Goal: Information Seeking & Learning: Learn about a topic

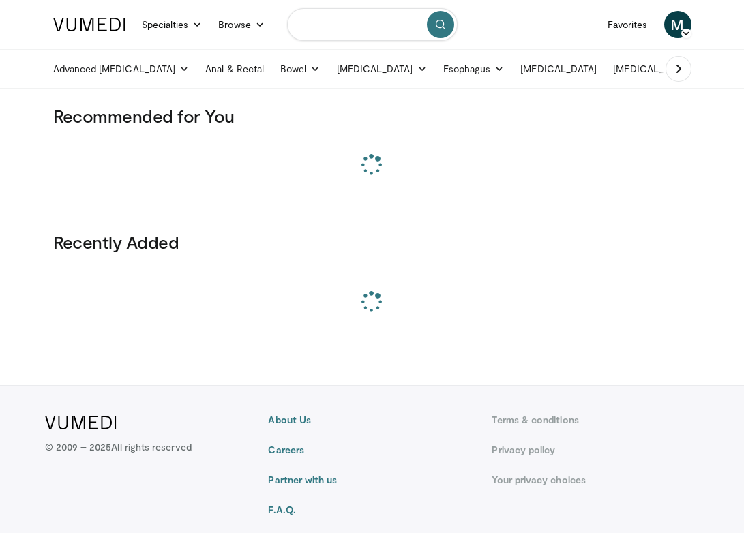
click at [320, 19] on input "Search topics, interventions" at bounding box center [372, 24] width 170 height 33
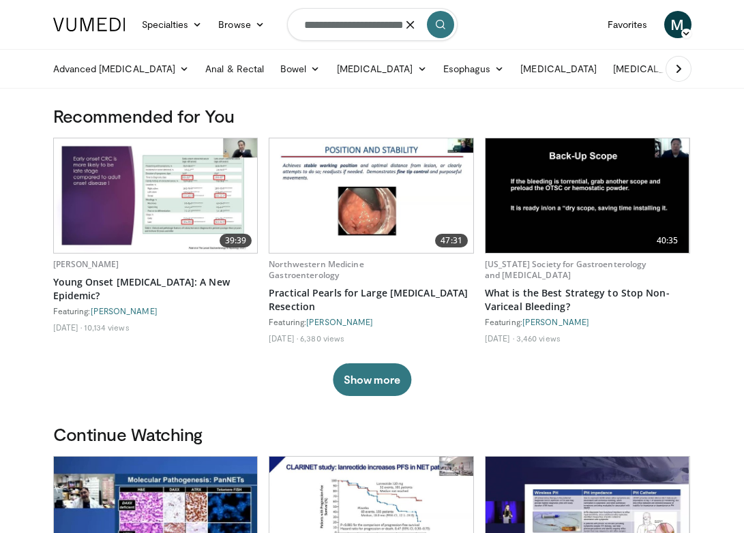
type input "**********"
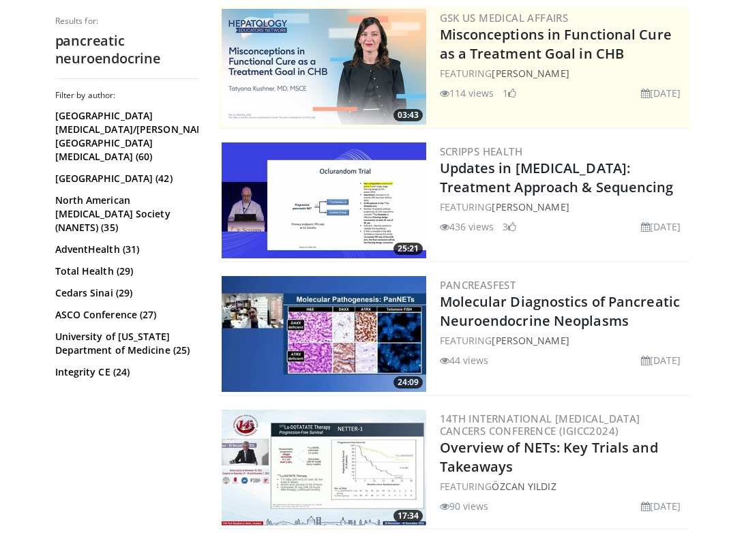
scroll to position [258, 0]
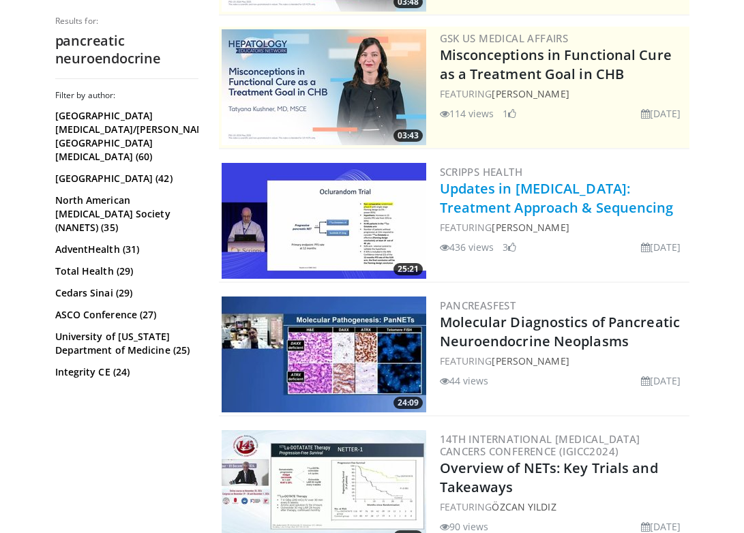
click at [498, 190] on link "Updates in [MEDICAL_DATA]: Treatment Approach & Sequencing" at bounding box center [557, 197] width 234 height 37
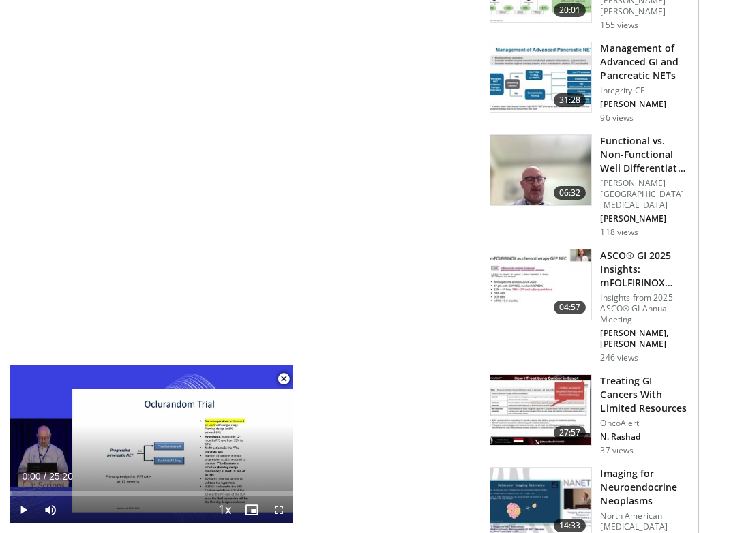
scroll to position [1119, 0]
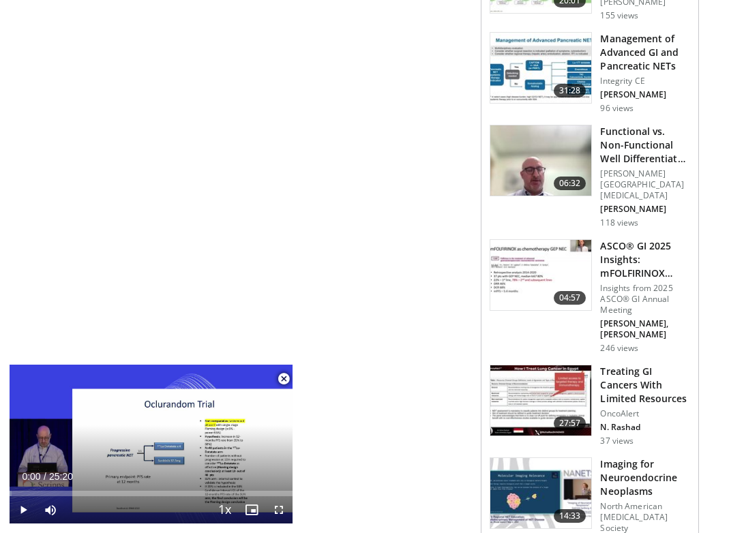
click at [612, 457] on h3 "Imaging for Neuroendocrine Neoplasms" at bounding box center [645, 477] width 90 height 41
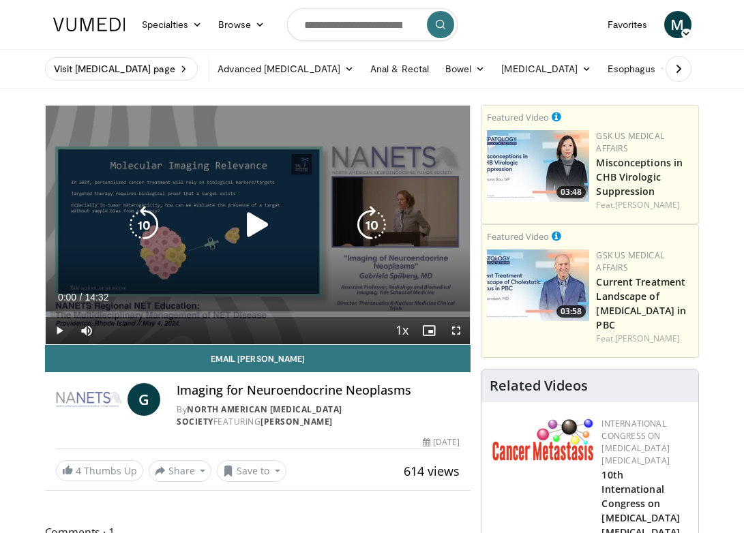
click at [254, 224] on icon "Video Player" at bounding box center [258, 225] width 38 height 38
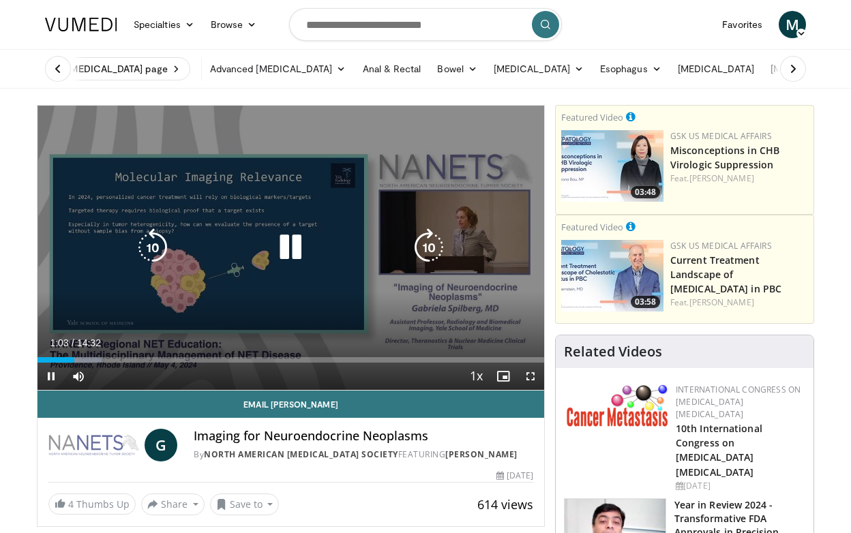
click at [284, 244] on icon "Video Player" at bounding box center [290, 247] width 38 height 38
click at [228, 309] on div "10 seconds Tap to unmute" at bounding box center [290, 248] width 506 height 284
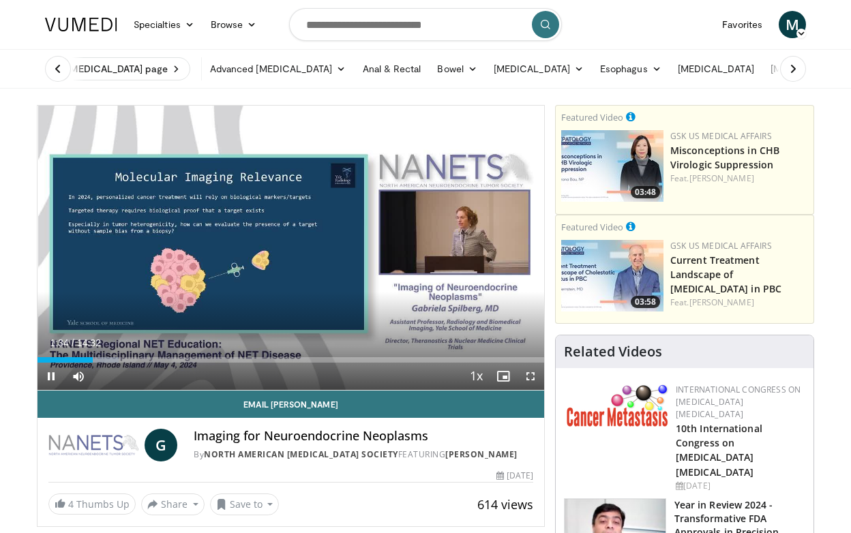
click at [528, 375] on span "Video Player" at bounding box center [530, 376] width 27 height 27
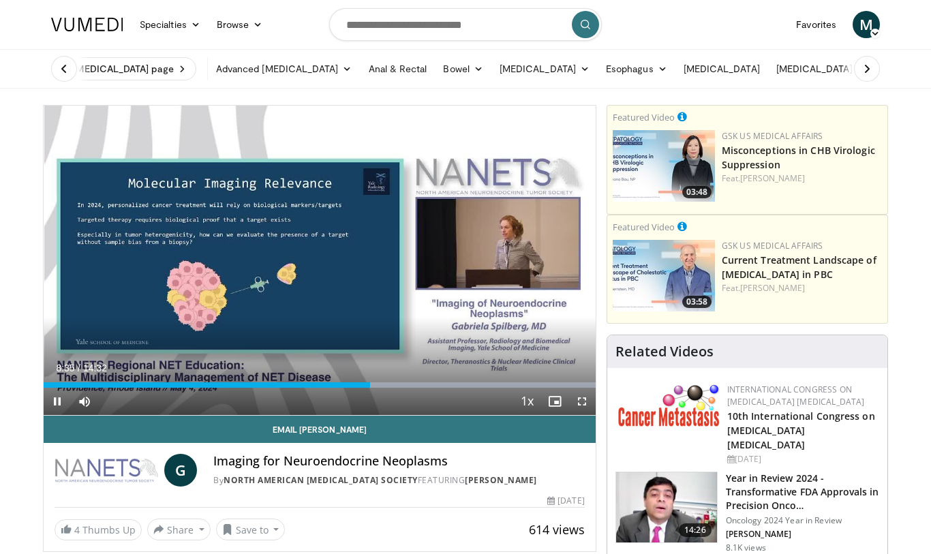
click at [587, 396] on span "Video Player" at bounding box center [581, 401] width 27 height 27
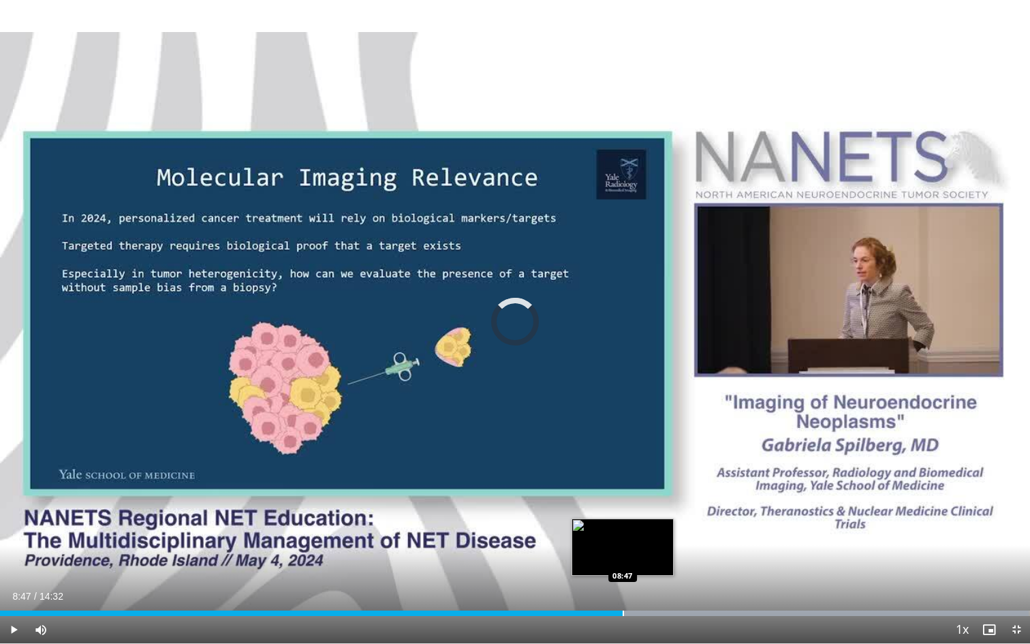
click at [623, 532] on div "Progress Bar" at bounding box center [623, 613] width 1 height 5
click at [618, 532] on div "Progress Bar" at bounding box center [618, 613] width 1 height 5
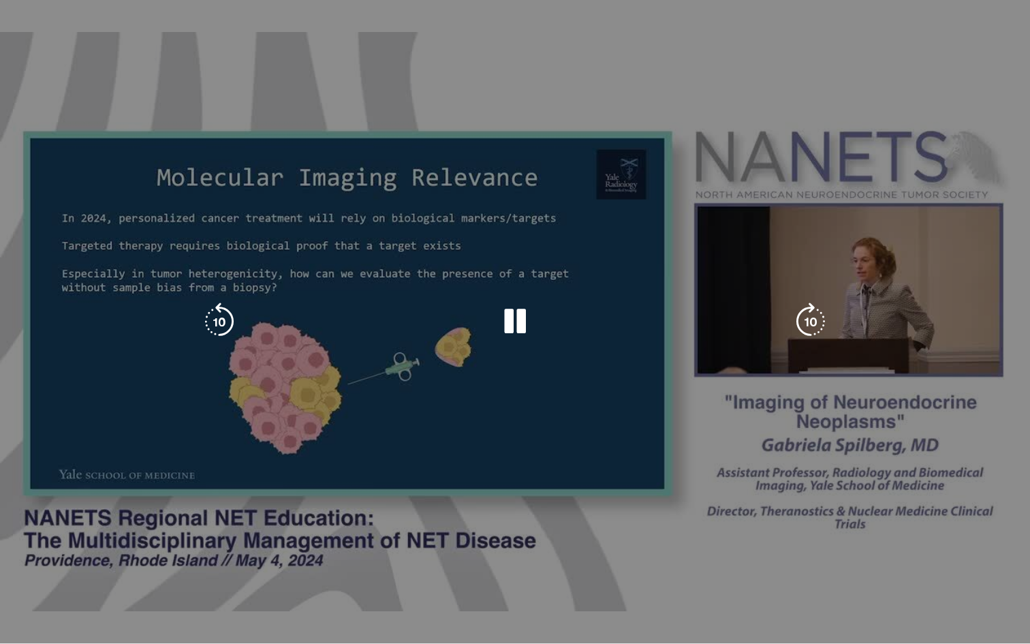
click at [609, 532] on video-js "**********" at bounding box center [515, 322] width 1030 height 644
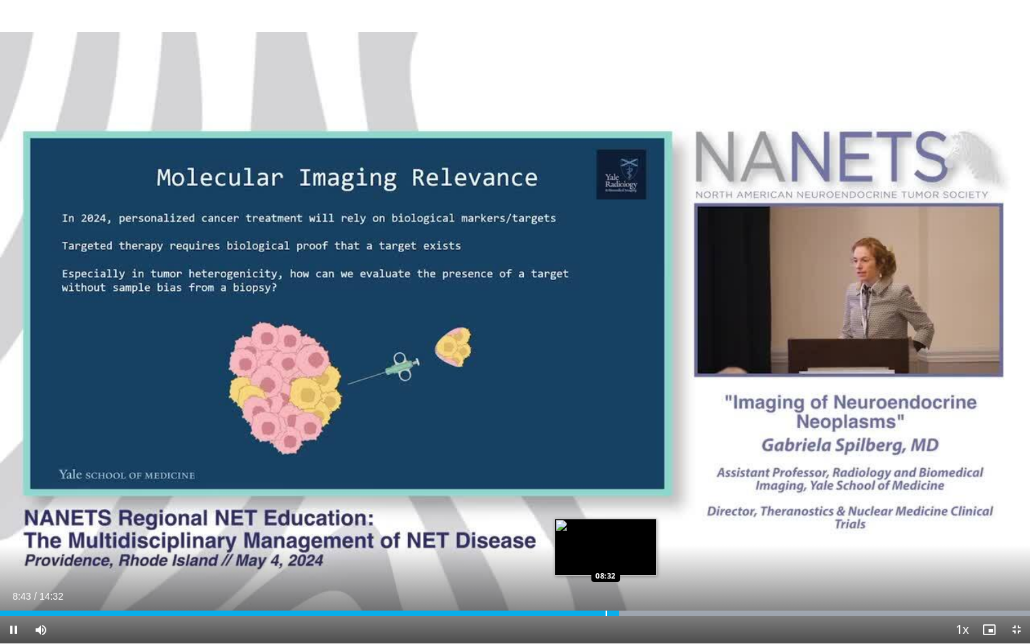
click at [606, 532] on div "Loaded : 99.99% 08:44 08:32" at bounding box center [515, 609] width 1030 height 13
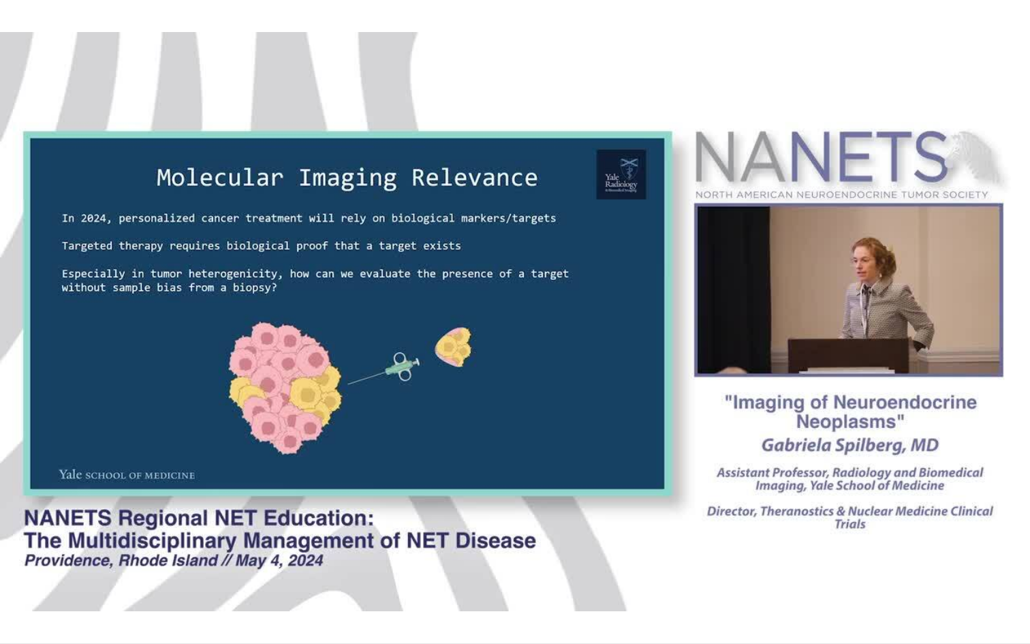
click at [587, 532] on div "Loaded : 99.99% 08:33 08:32" at bounding box center [515, 636] width 1030 height 13
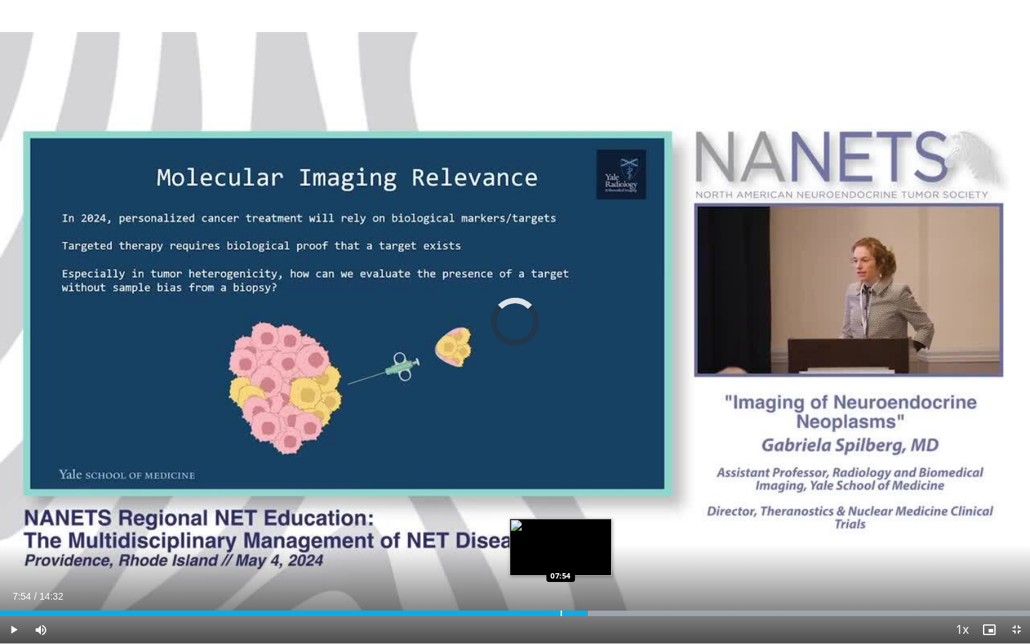
click at [561, 532] on div "Loaded : 99.99% 08:17 07:54" at bounding box center [515, 609] width 1030 height 13
click at [527, 532] on div "Loaded : 99.99% 07:56 07:25" at bounding box center [515, 609] width 1030 height 13
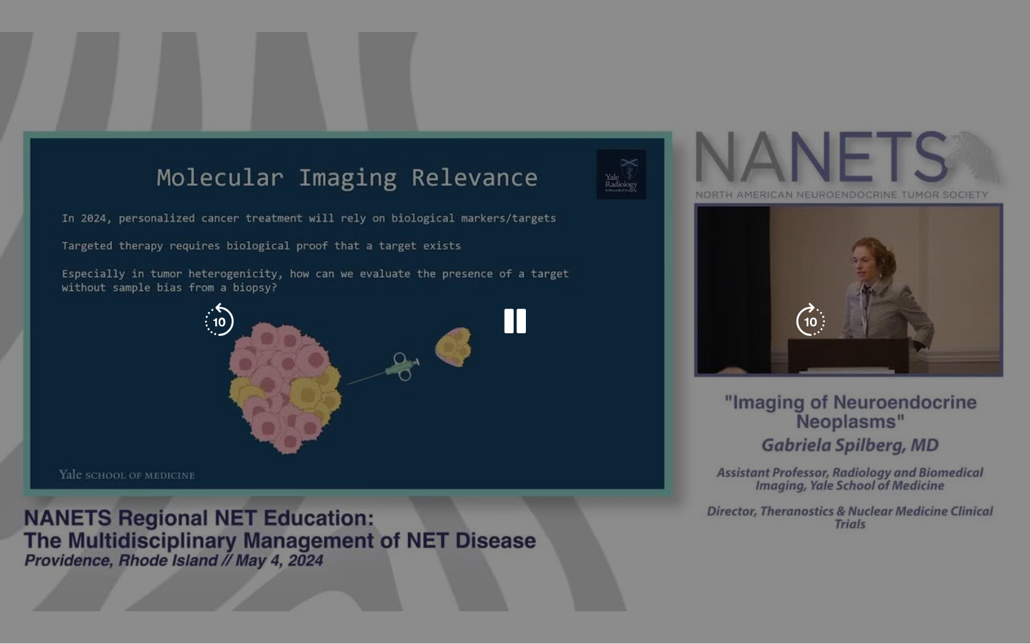
click at [540, 532] on video-js "**********" at bounding box center [515, 322] width 1030 height 644
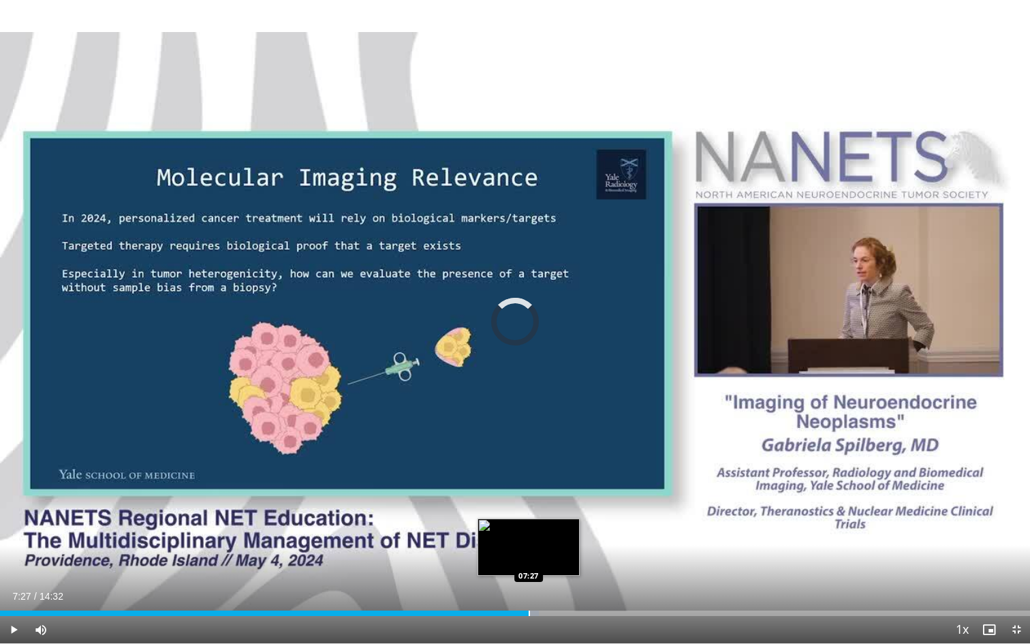
click at [530, 532] on div "Progress Bar" at bounding box center [529, 613] width 1 height 5
click at [544, 532] on div "Progress Bar" at bounding box center [543, 613] width 1 height 5
click at [553, 532] on div "Progress Bar" at bounding box center [553, 613] width 1 height 5
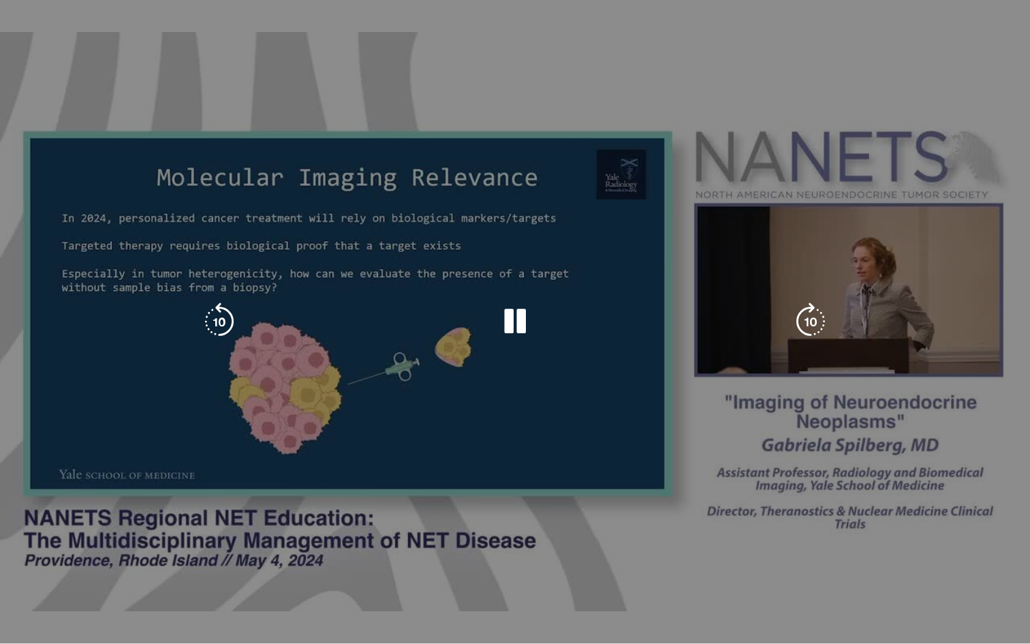
click at [564, 532] on div "10 seconds Tap to unmute" at bounding box center [515, 321] width 1030 height 643
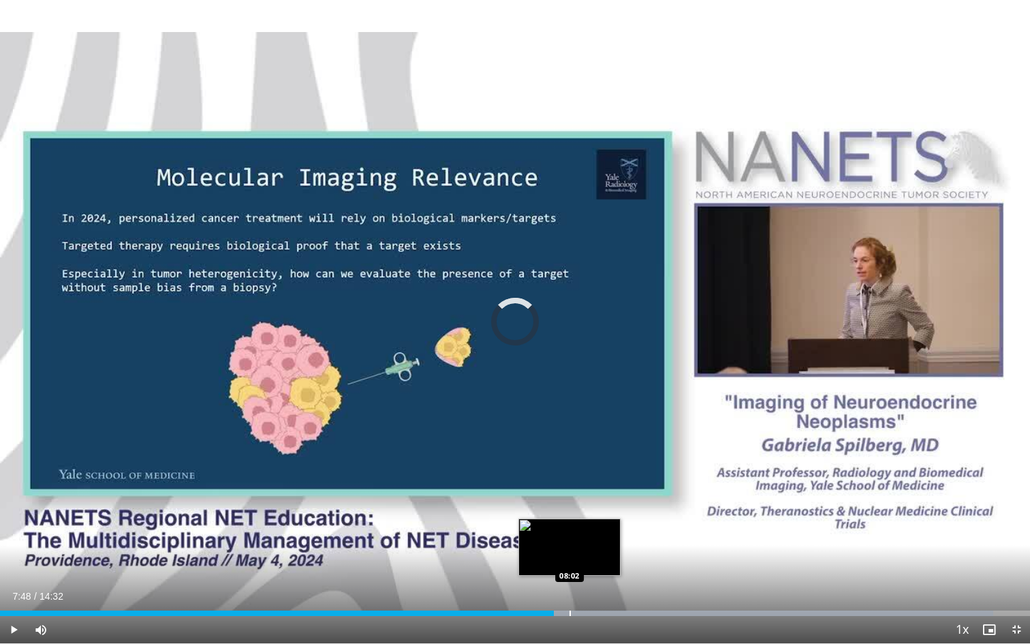
click at [570, 532] on div "Loaded : 96.40% 07:48 08:02" at bounding box center [515, 609] width 1030 height 13
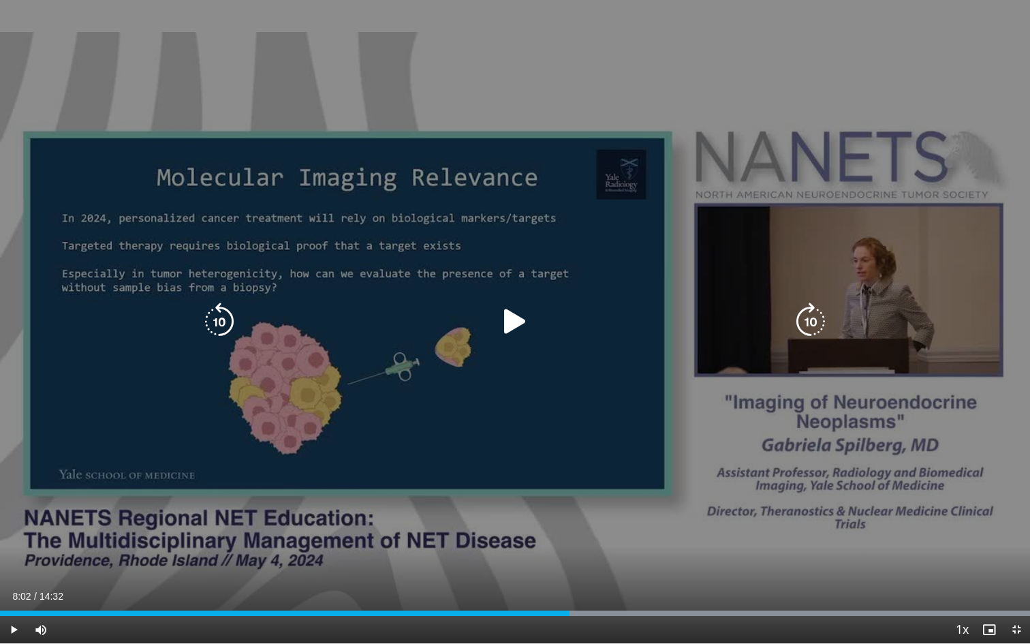
click at [529, 322] on icon "Video Player" at bounding box center [515, 322] width 38 height 38
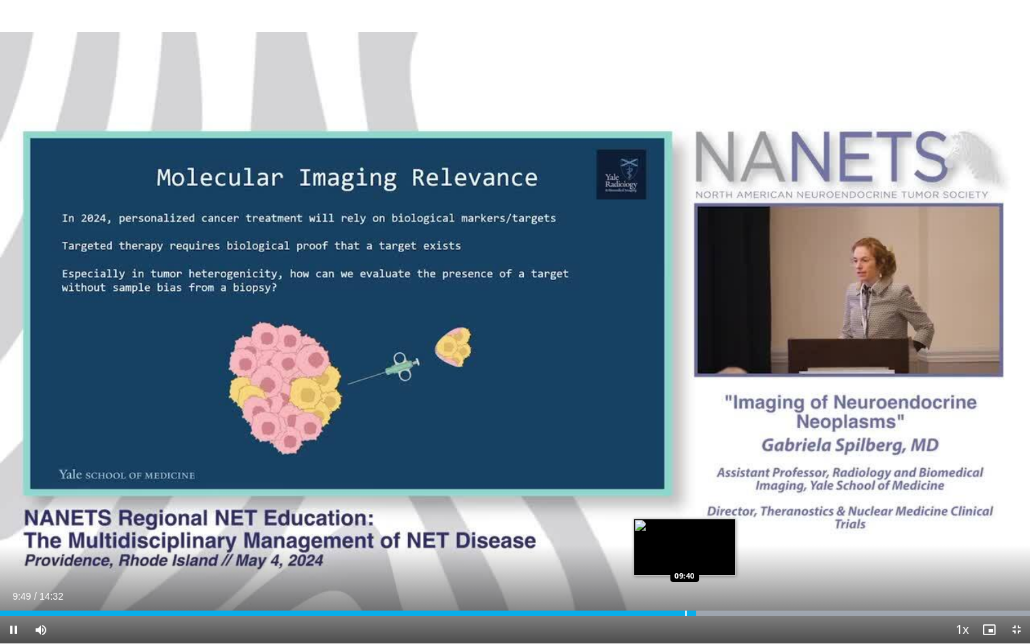
click at [686, 532] on div "Progress Bar" at bounding box center [686, 613] width 1 height 5
click at [660, 532] on div "Progress Bar" at bounding box center [660, 613] width 1 height 5
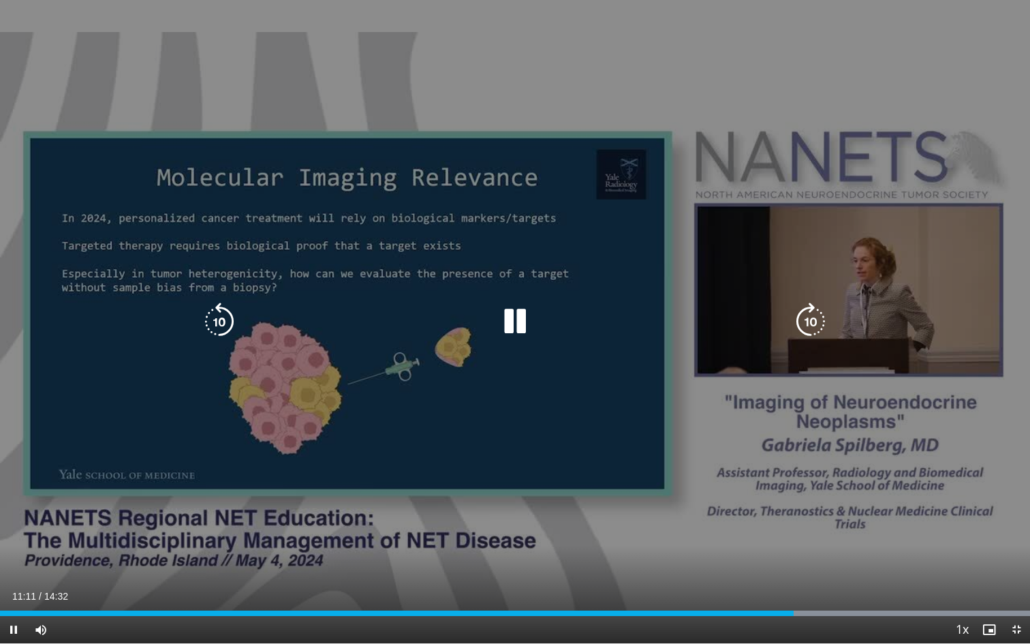
click at [509, 326] on icon "Video Player" at bounding box center [515, 322] width 38 height 38
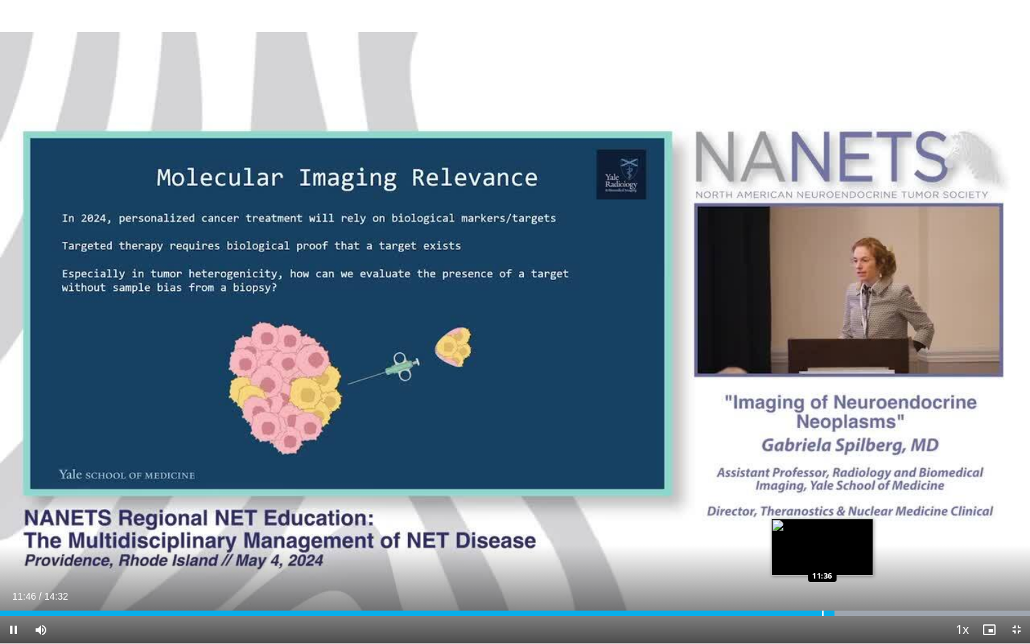
click at [743, 532] on div "Progress Bar" at bounding box center [823, 613] width 1 height 5
click at [743, 532] on div "Progress Bar" at bounding box center [813, 613] width 1 height 5
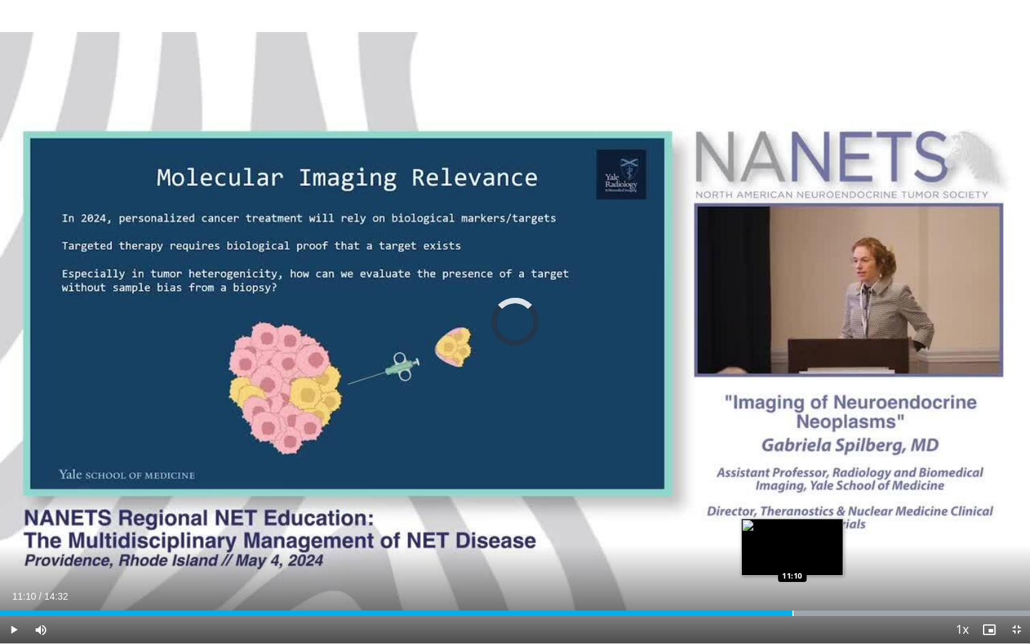
click at [743, 532] on div "Progress Bar" at bounding box center [793, 613] width 1 height 5
click at [743, 532] on div "Progress Bar" at bounding box center [784, 613] width 1 height 5
click at [743, 532] on div "Loaded : 99.98% 11:00 10:50" at bounding box center [515, 613] width 1030 height 5
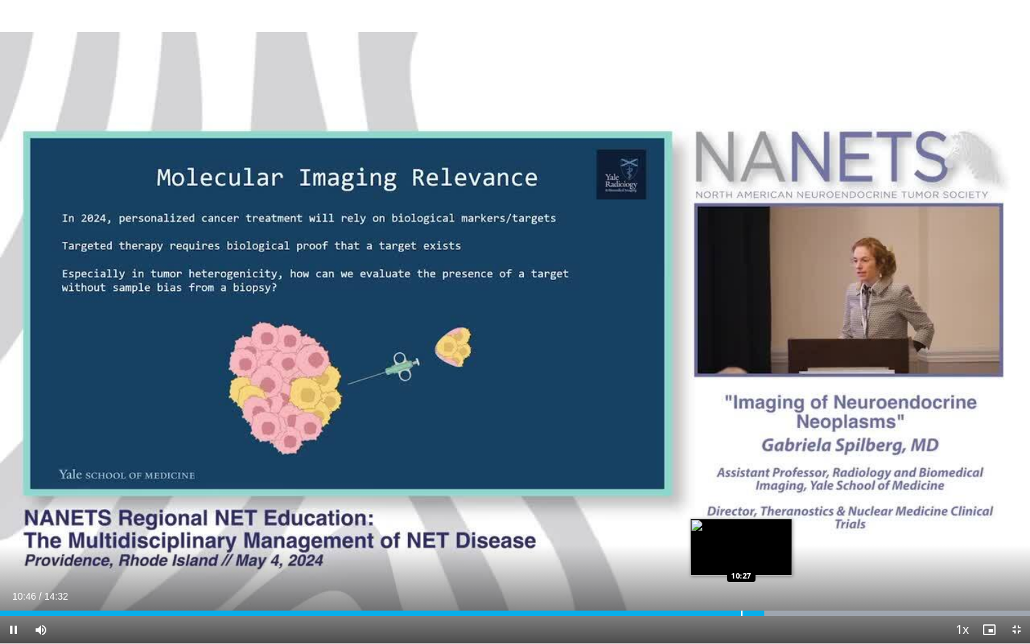
click at [742, 532] on div "Progress Bar" at bounding box center [742, 613] width 1 height 5
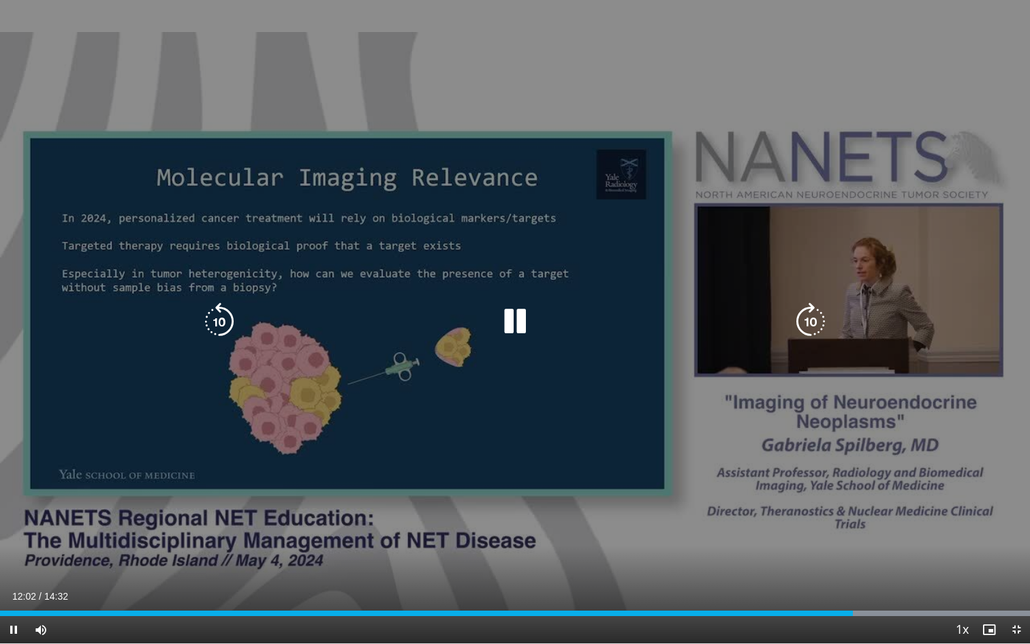
click at [516, 498] on div "10 seconds Tap to unmute" at bounding box center [515, 321] width 1030 height 643
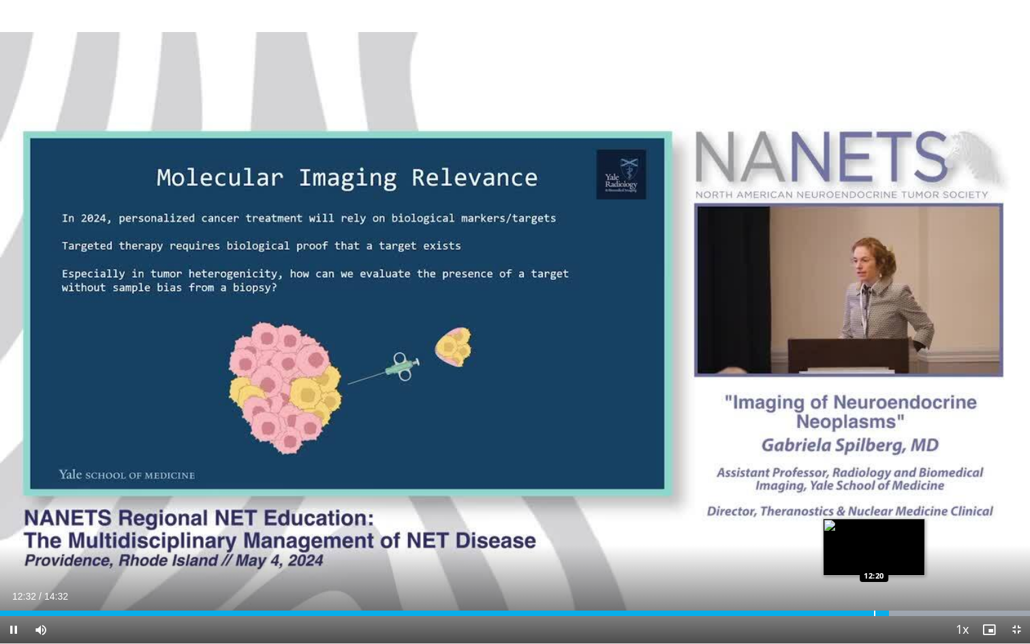
click at [743, 532] on div "Loaded : 99.98% 12:32 12:20" at bounding box center [515, 609] width 1030 height 13
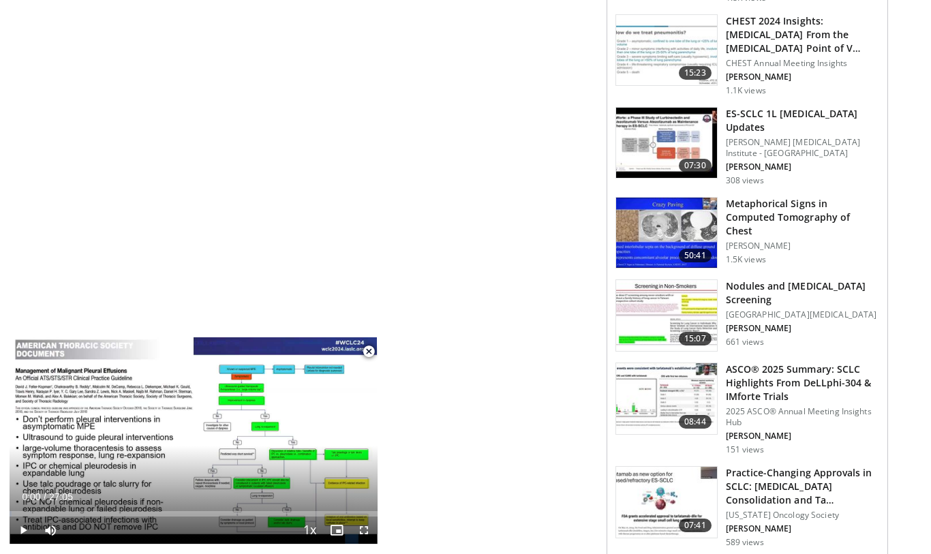
scroll to position [1177, 0]
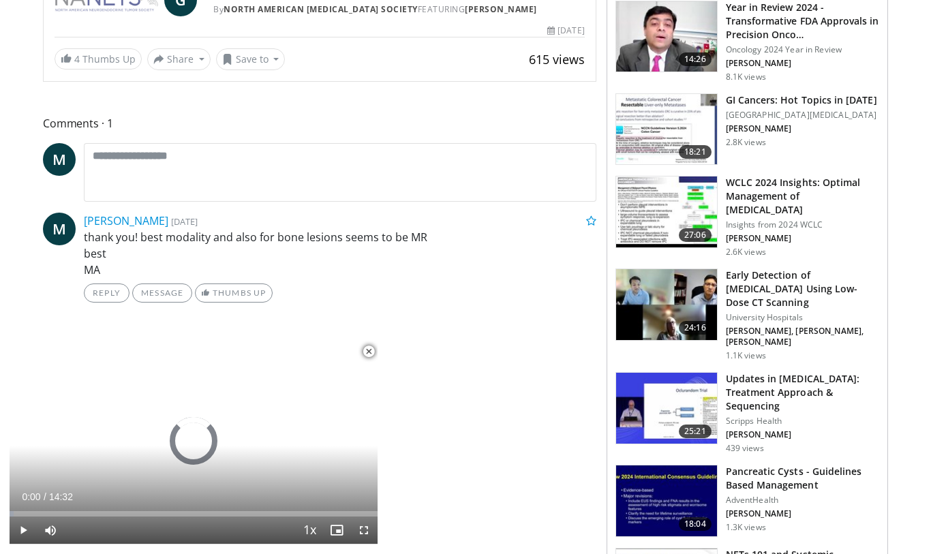
scroll to position [492, 0]
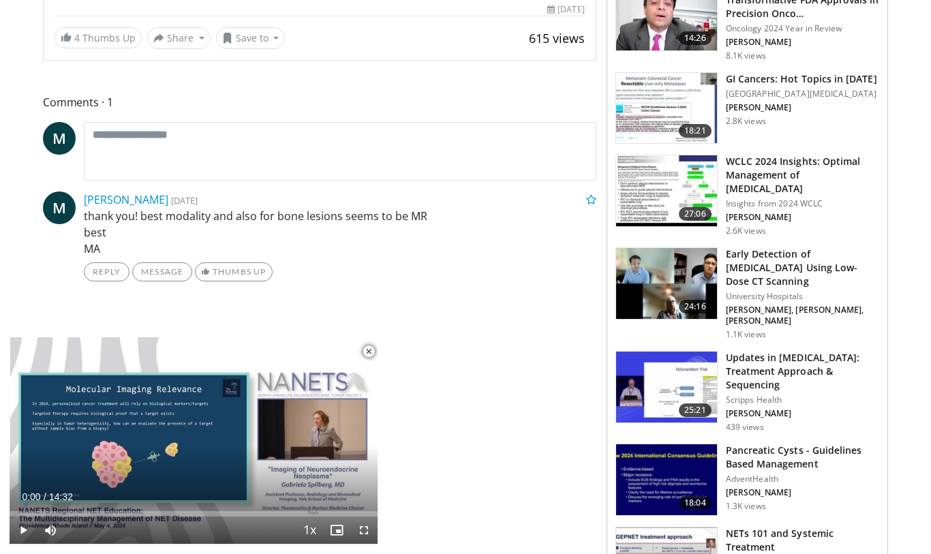
click at [752, 351] on h3 "Updates in [MEDICAL_DATA]: Treatment Approach & Sequencing" at bounding box center [802, 371] width 153 height 41
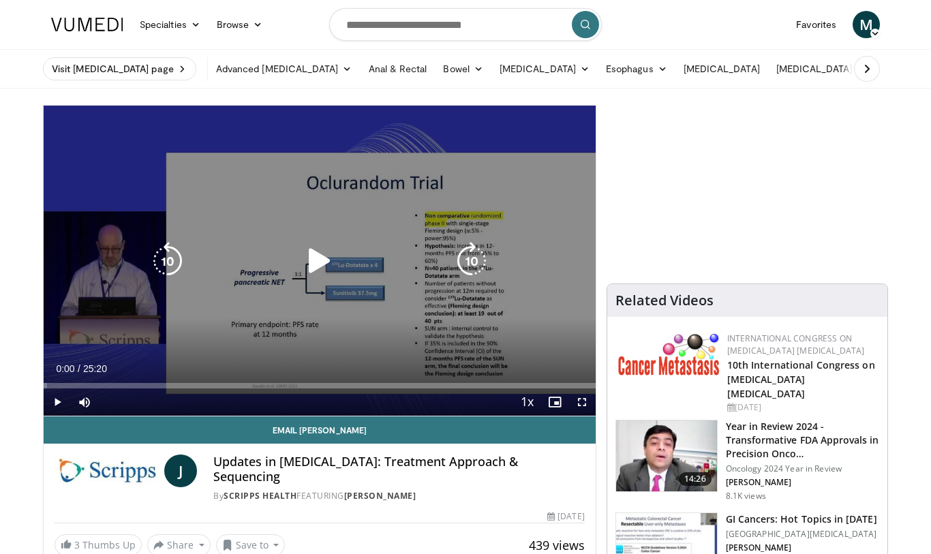
click at [326, 266] on icon "Video Player" at bounding box center [320, 261] width 38 height 38
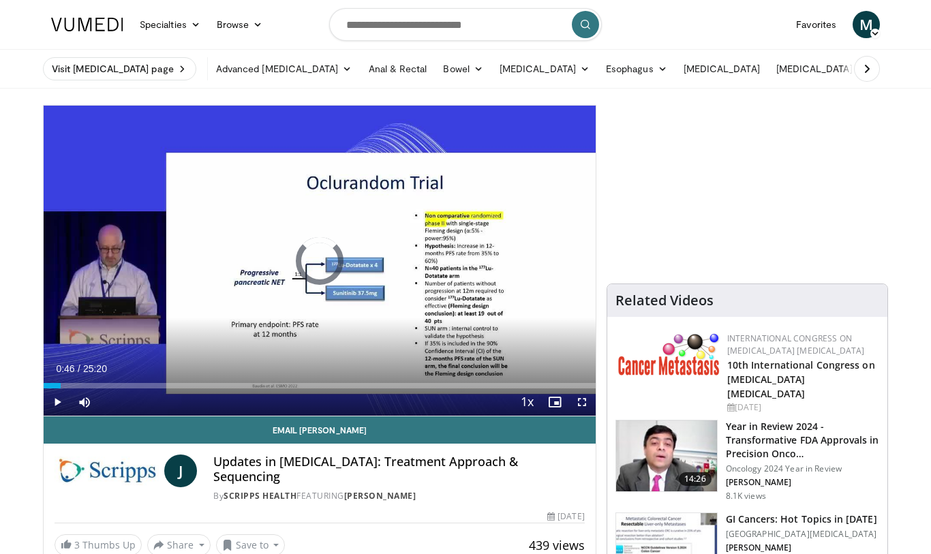
drag, startPoint x: 61, startPoint y: 384, endPoint x: 41, endPoint y: 384, distance: 19.8
click at [583, 407] on span "Video Player" at bounding box center [581, 401] width 27 height 27
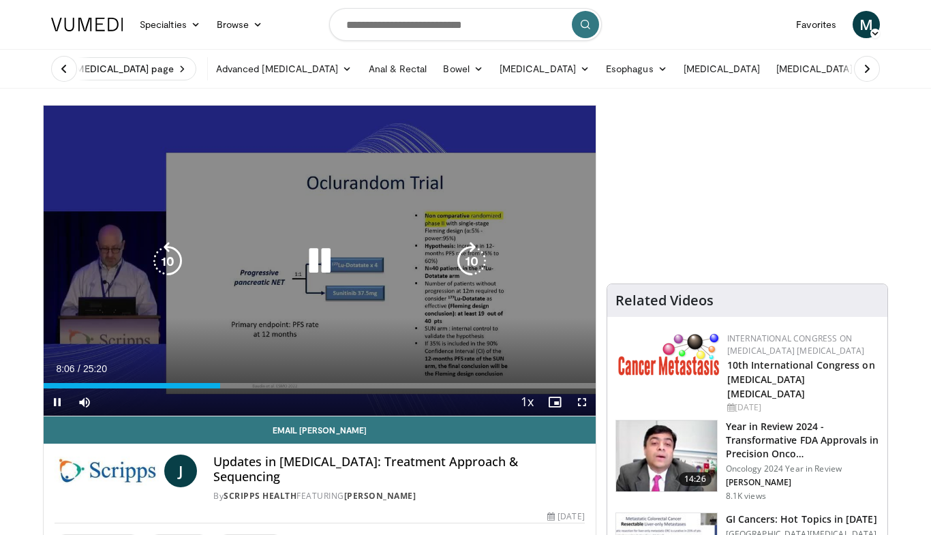
click at [333, 258] on icon "Video Player" at bounding box center [320, 261] width 38 height 38
click at [320, 272] on icon "Video Player" at bounding box center [320, 261] width 38 height 38
click at [315, 253] on icon "Video Player" at bounding box center [320, 261] width 38 height 38
